Goal: Transaction & Acquisition: Obtain resource

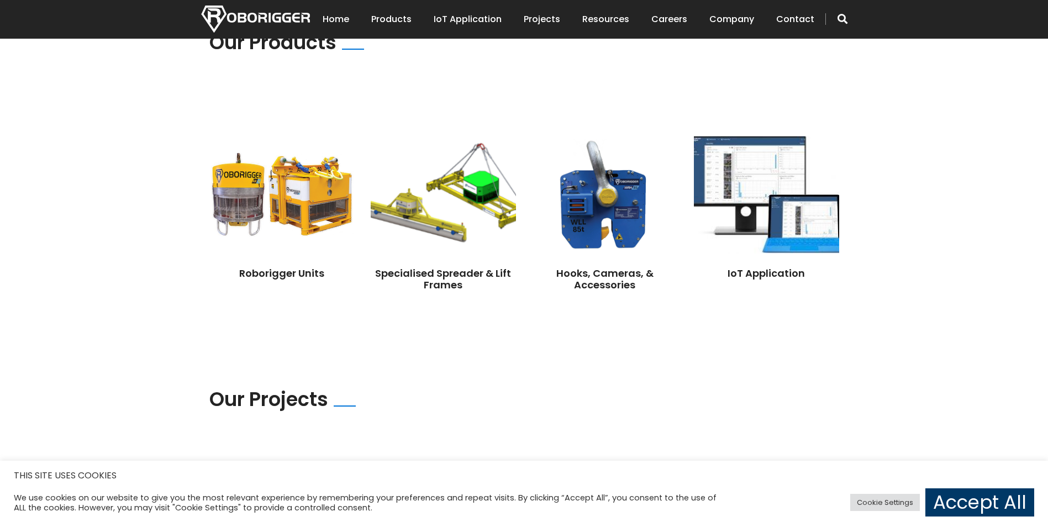
scroll to position [828, 0]
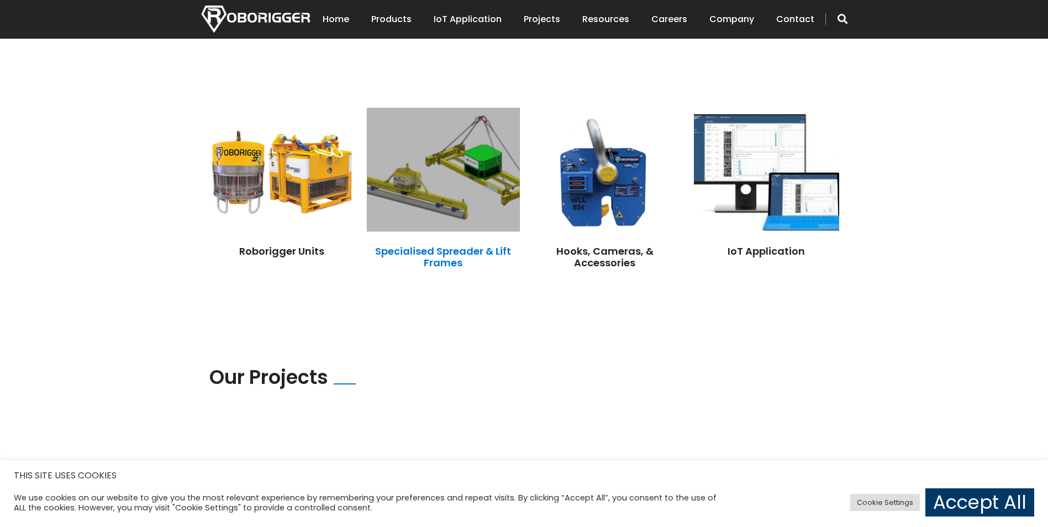
click at [456, 244] on link "Specialised Spreader & Lift Frames" at bounding box center [443, 257] width 136 height 26
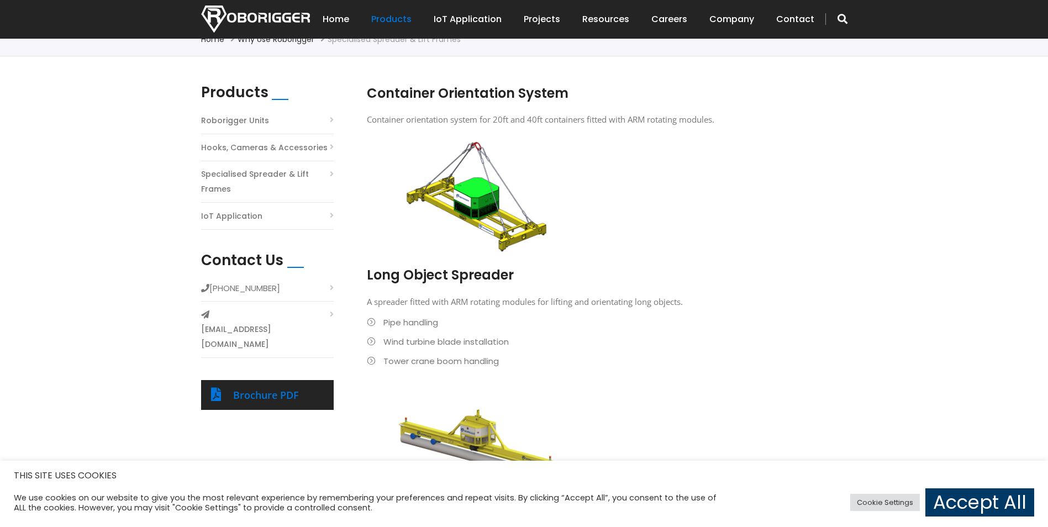
scroll to position [255, 0]
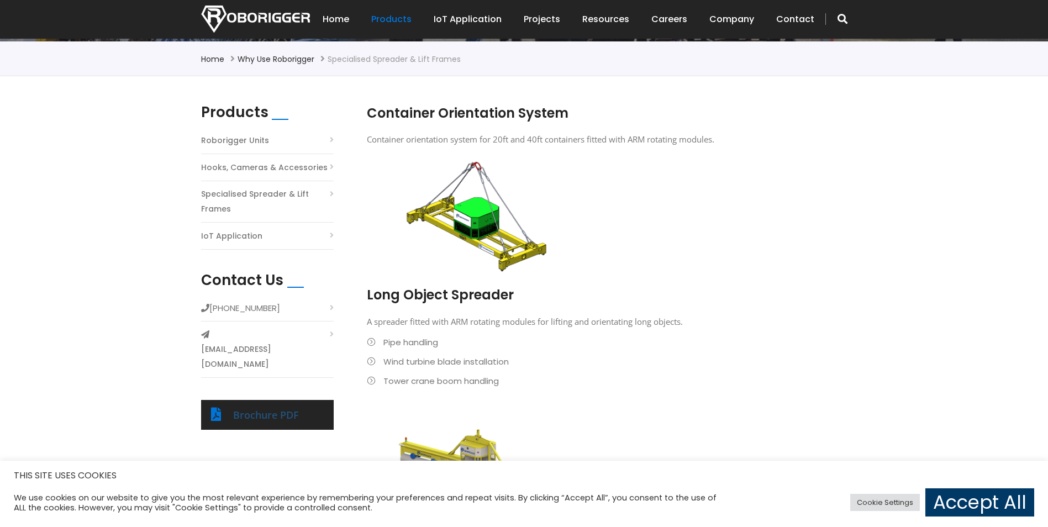
click at [249, 408] on link "Brochure PDF" at bounding box center [266, 414] width 66 height 13
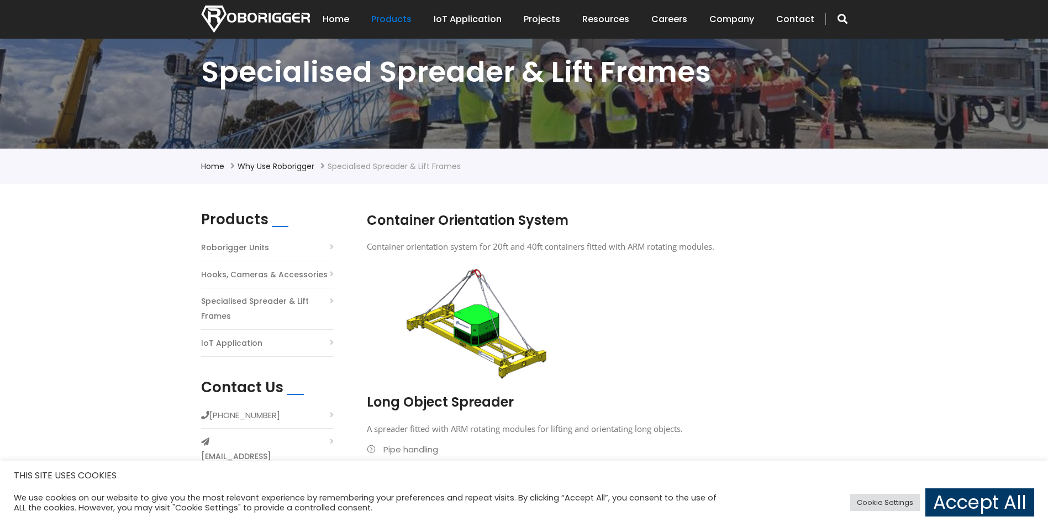
scroll to position [110, 0]
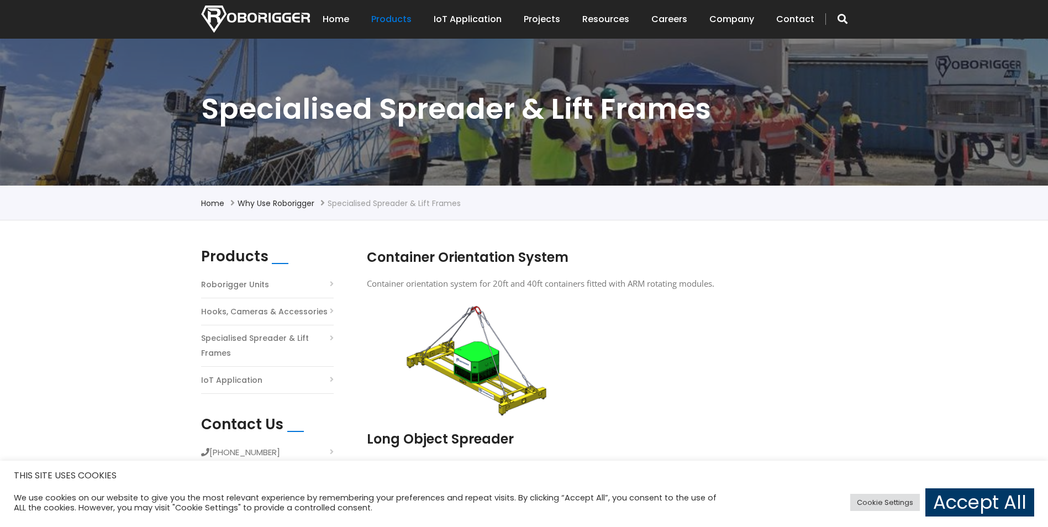
click at [330, 283] on li "Roborigger Units" at bounding box center [267, 288] width 133 height 22
click at [253, 286] on link "Roborigger Units" at bounding box center [235, 284] width 68 height 15
click at [984, 502] on link "Accept All" at bounding box center [979, 502] width 109 height 28
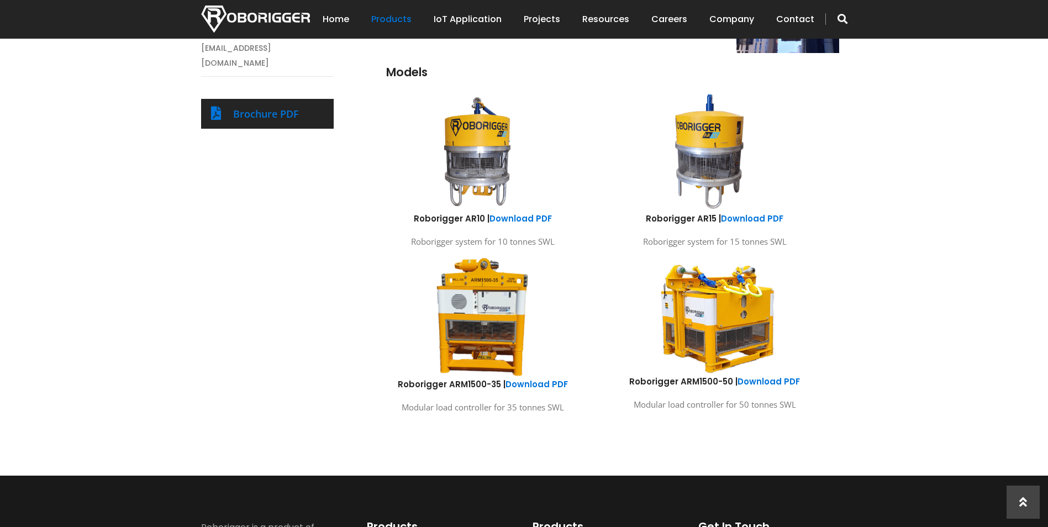
scroll to position [607, 0]
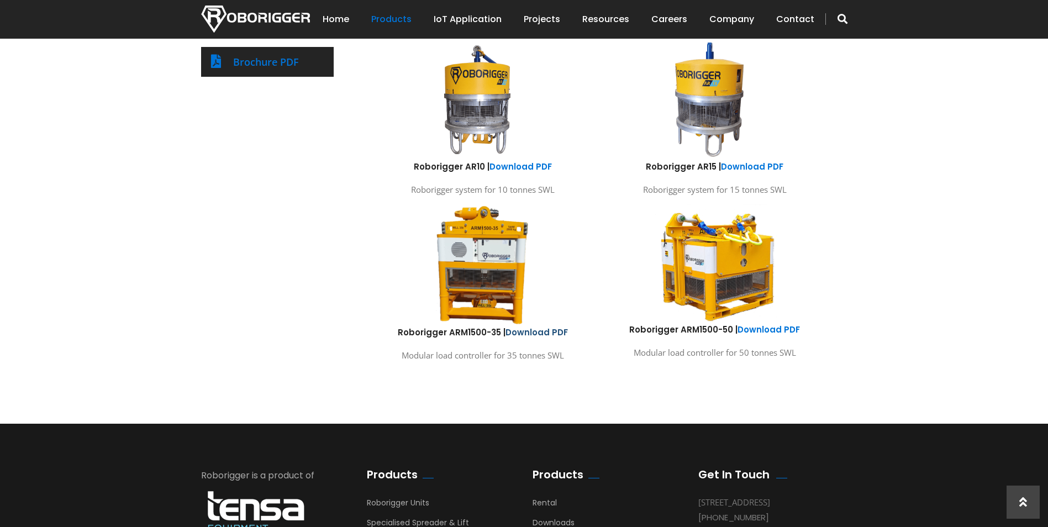
click at [544, 332] on link "Download PDF" at bounding box center [536, 332] width 62 height 12
